Goal: Navigation & Orientation: Find specific page/section

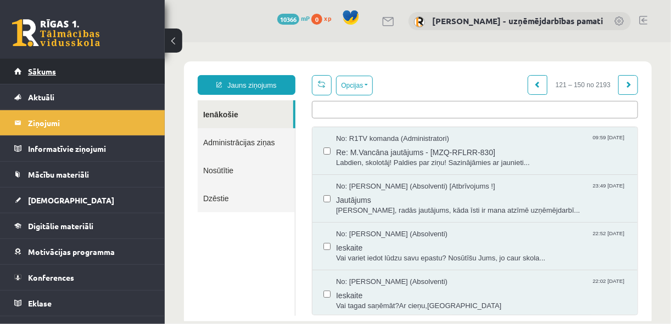
click at [36, 72] on span "Sākums" at bounding box center [42, 71] width 28 height 10
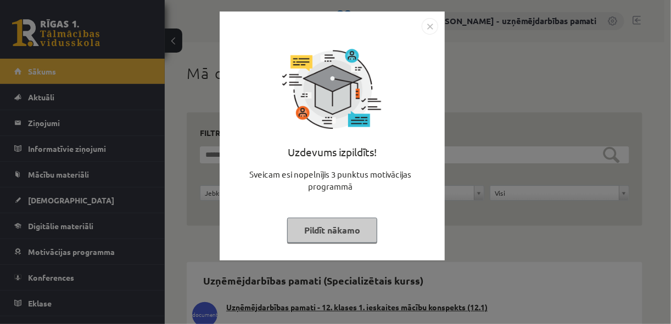
click at [436, 26] on img "Close" at bounding box center [429, 26] width 16 height 16
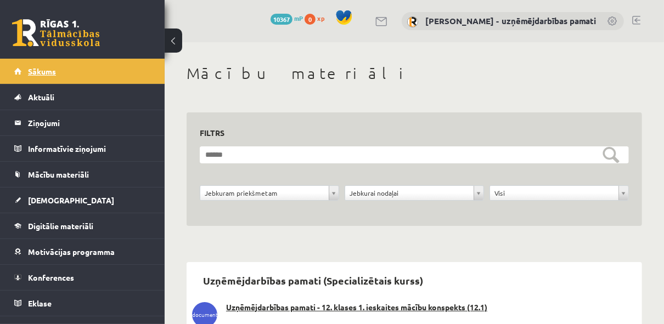
click at [26, 71] on link "Sākums" at bounding box center [82, 71] width 137 height 25
